Goal: Information Seeking & Learning: Find specific fact

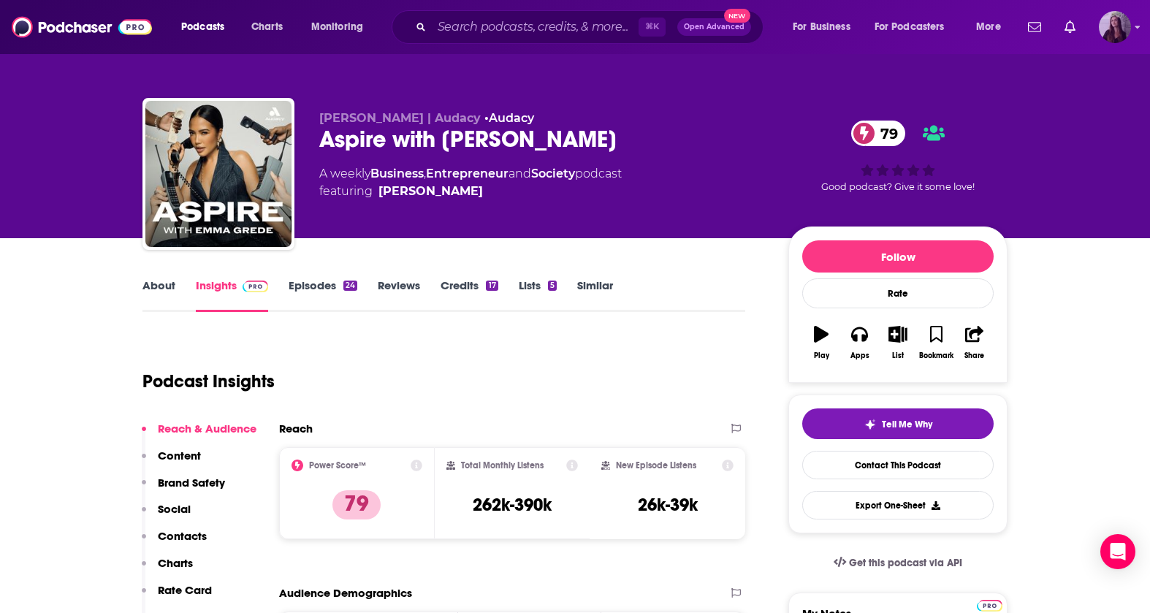
click at [1124, 23] on img "Logged in as bnmartinn" at bounding box center [1115, 27] width 32 height 32
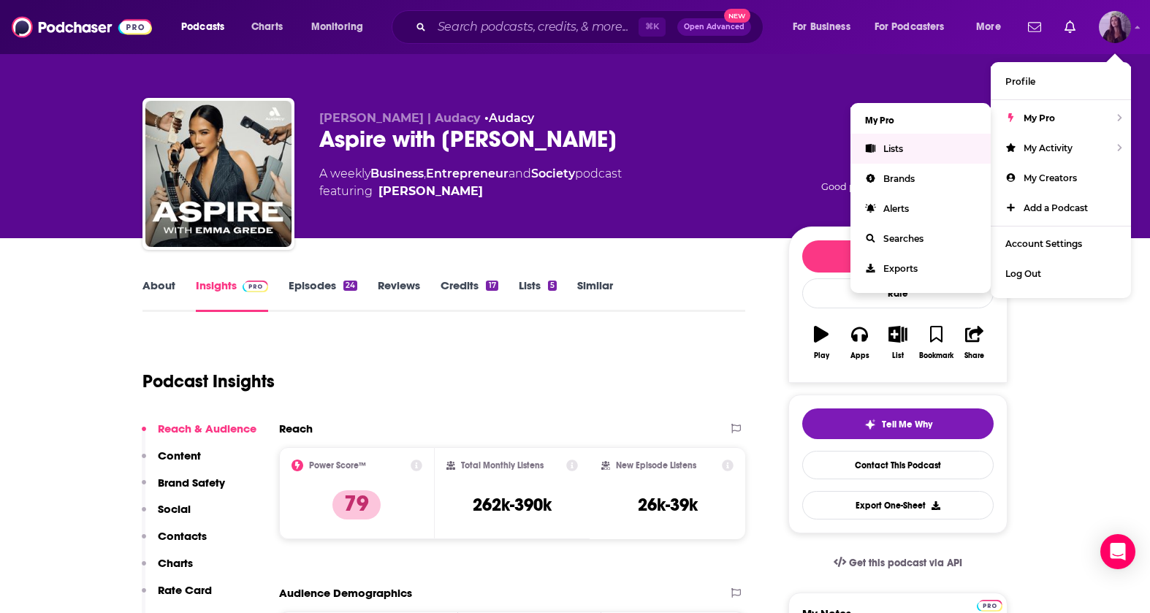
click at [899, 153] on link "Lists" at bounding box center [920, 149] width 140 height 30
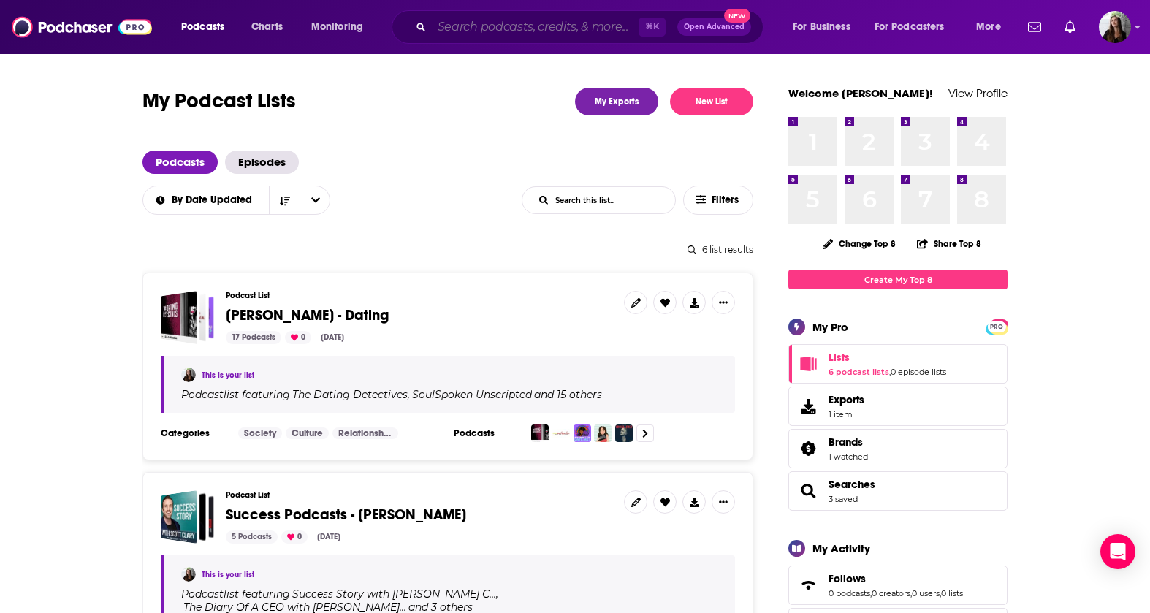
click at [476, 26] on input "Search podcasts, credits, & more..." at bounding box center [535, 26] width 207 height 23
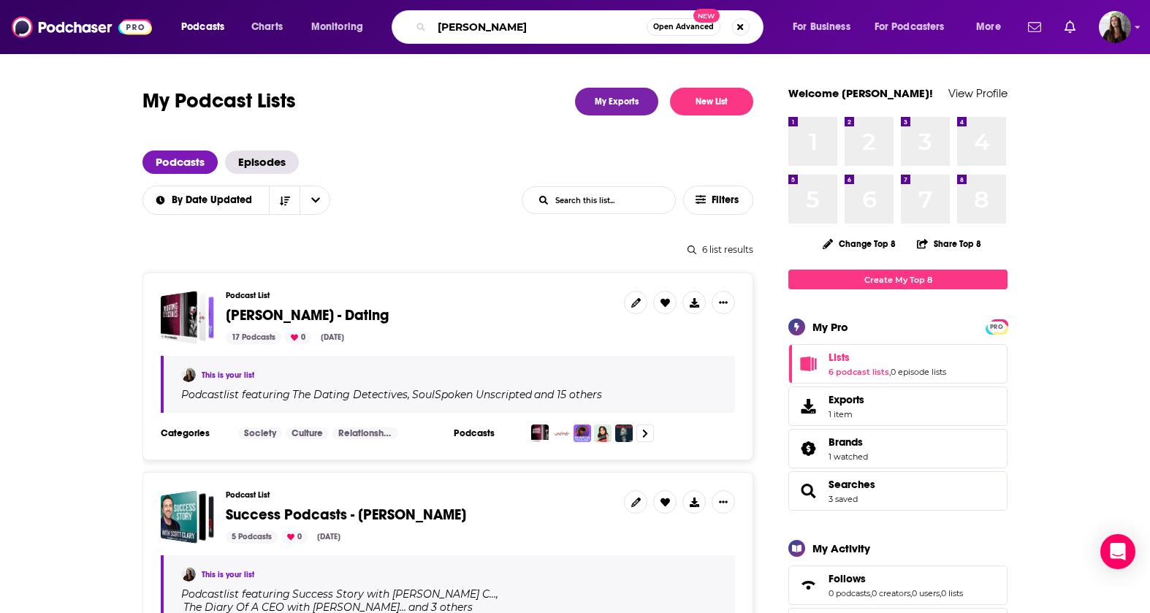
type input "[PERSON_NAME]"
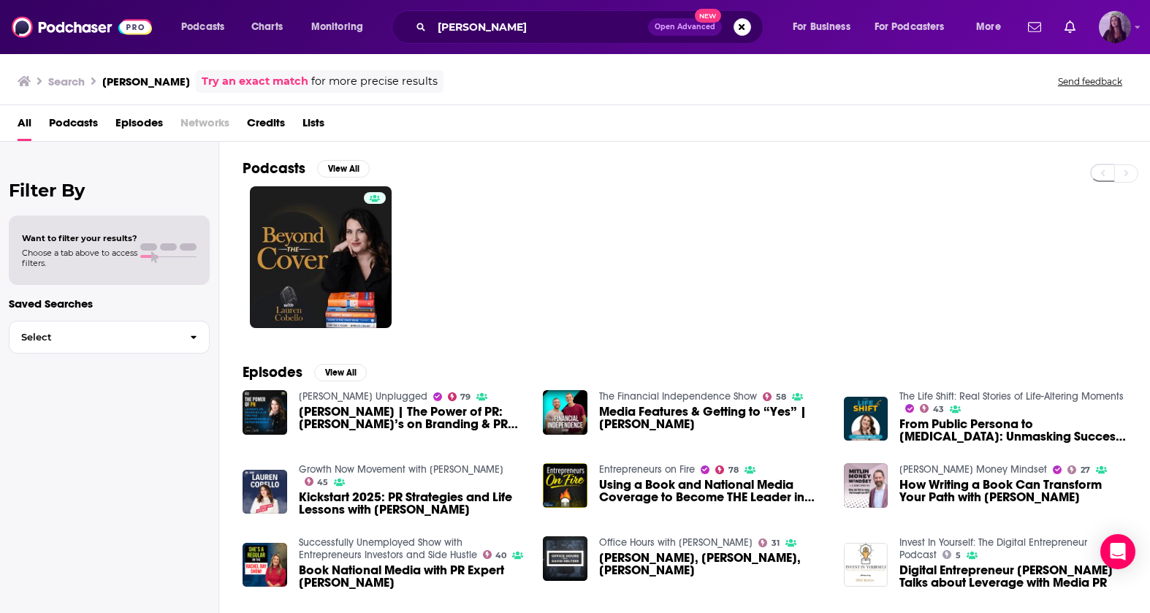
click at [1109, 40] on img "Logged in as bnmartinn" at bounding box center [1115, 27] width 32 height 32
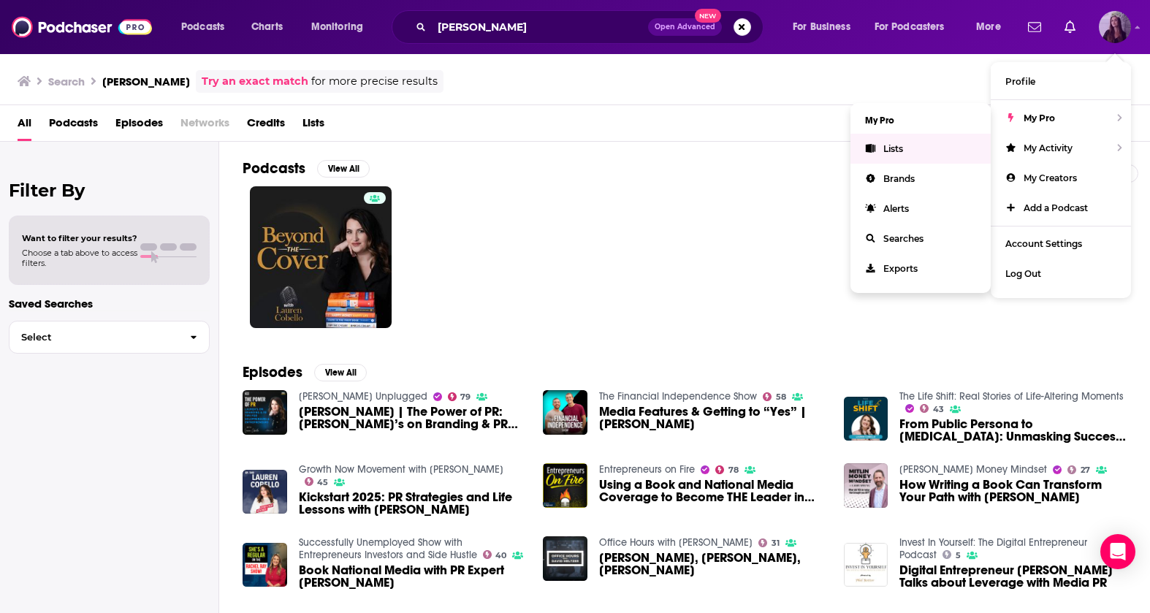
click at [896, 149] on span "Lists" at bounding box center [893, 148] width 20 height 11
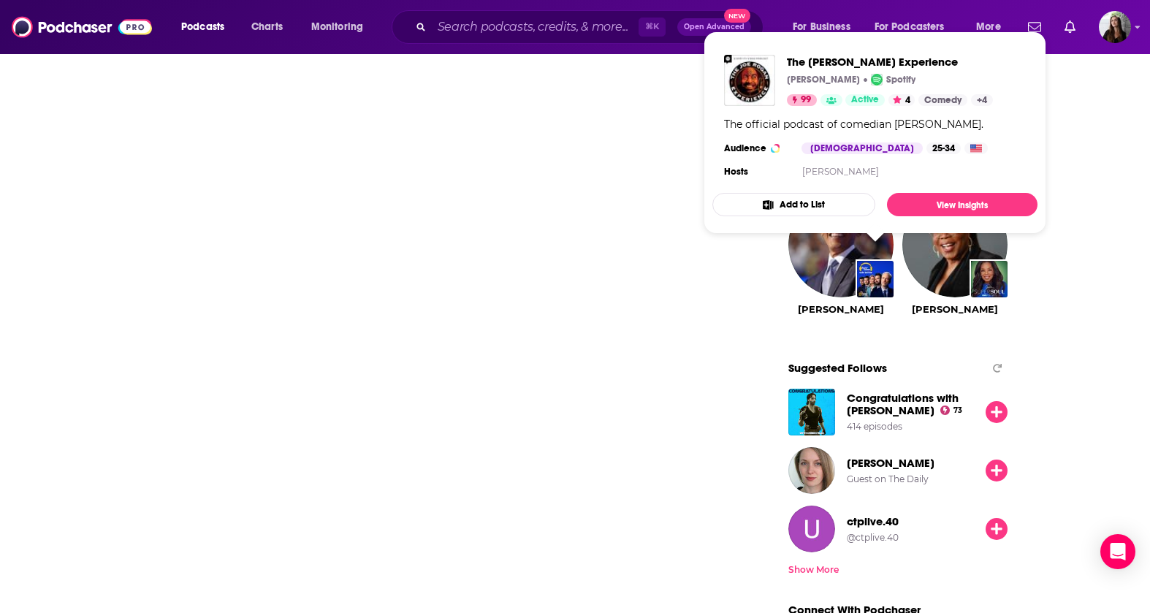
scroll to position [1517, 0]
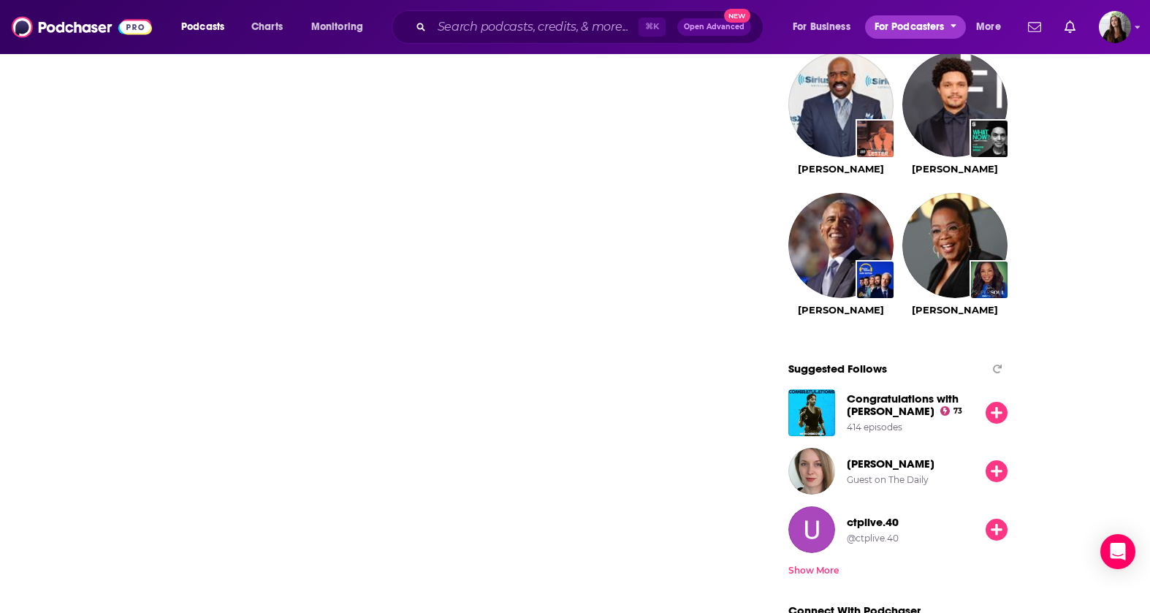
click at [885, 33] on span "For Podcasters" at bounding box center [909, 27] width 70 height 20
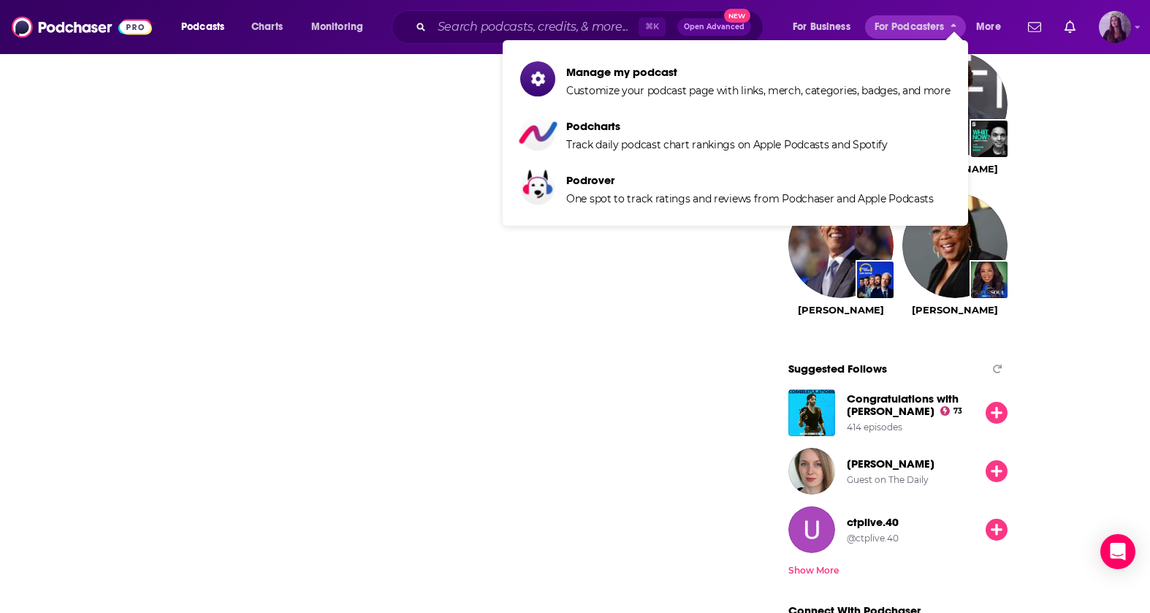
click at [1118, 33] on img "Logged in as bnmartinn" at bounding box center [1115, 27] width 32 height 32
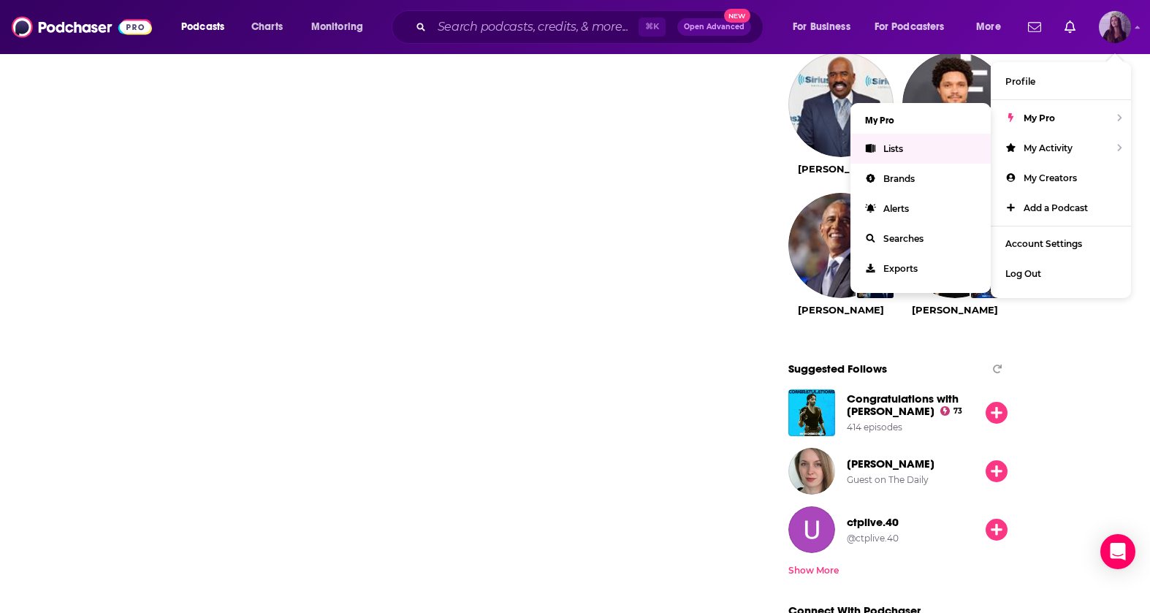
click at [935, 145] on link "Lists" at bounding box center [920, 149] width 140 height 30
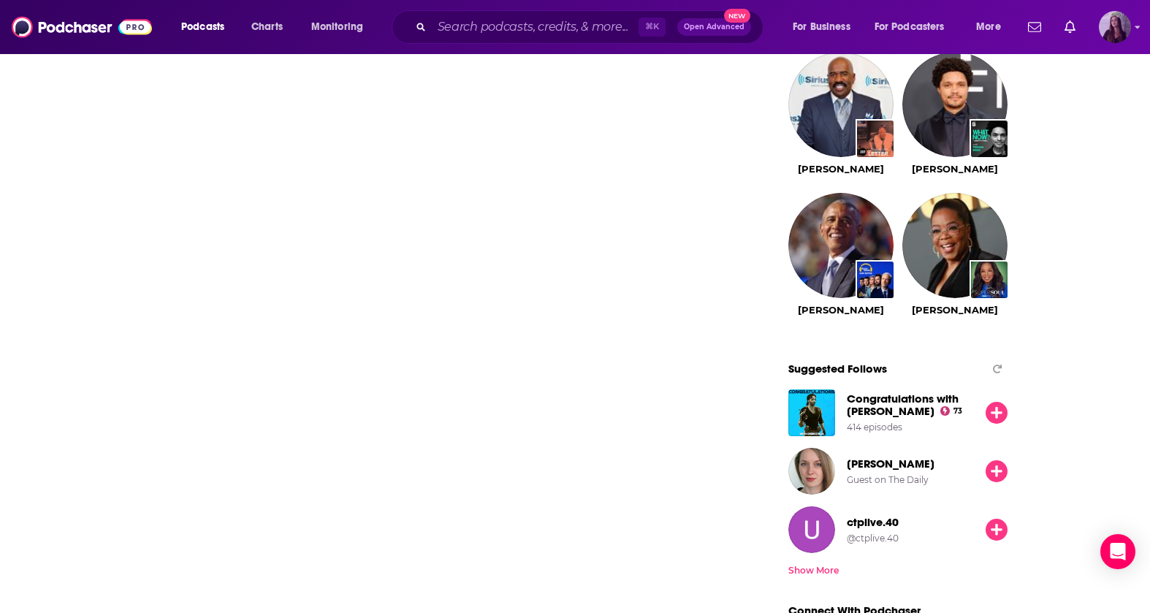
click at [1116, 32] on img "Logged in as bnmartinn" at bounding box center [1115, 27] width 32 height 32
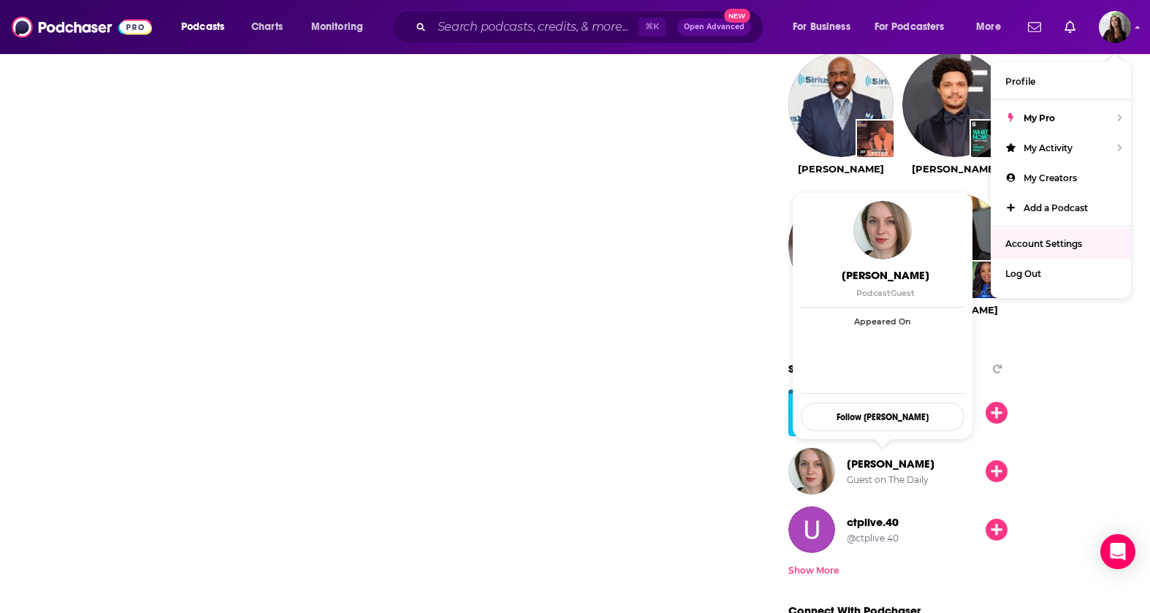
click at [879, 467] on span "[PERSON_NAME]" at bounding box center [891, 464] width 88 height 14
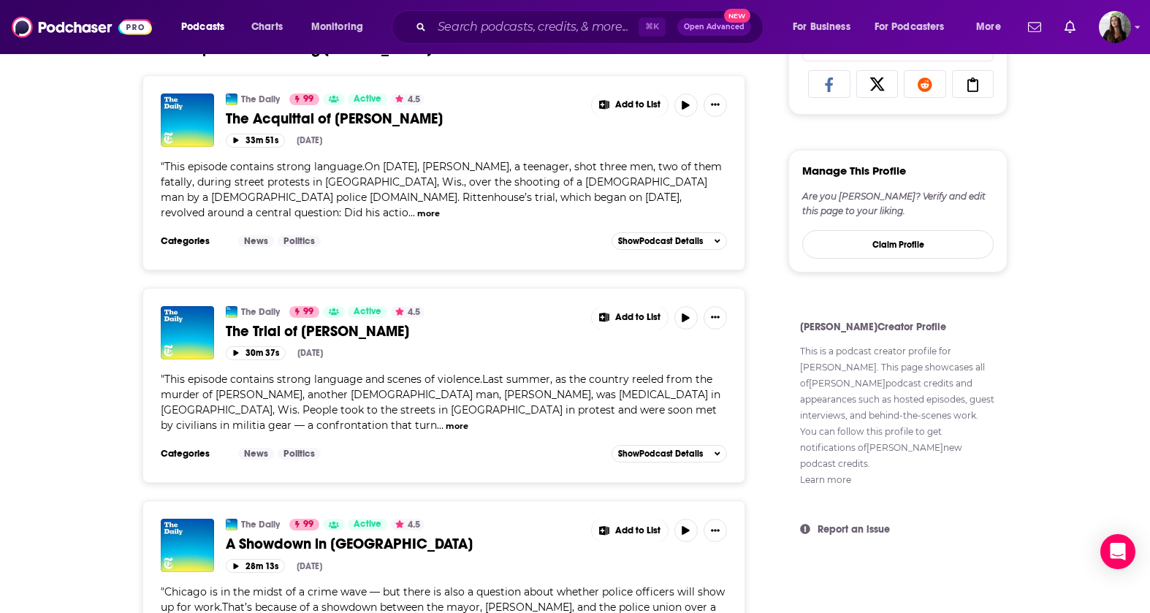
scroll to position [736, 0]
